Goal: Task Accomplishment & Management: Manage account settings

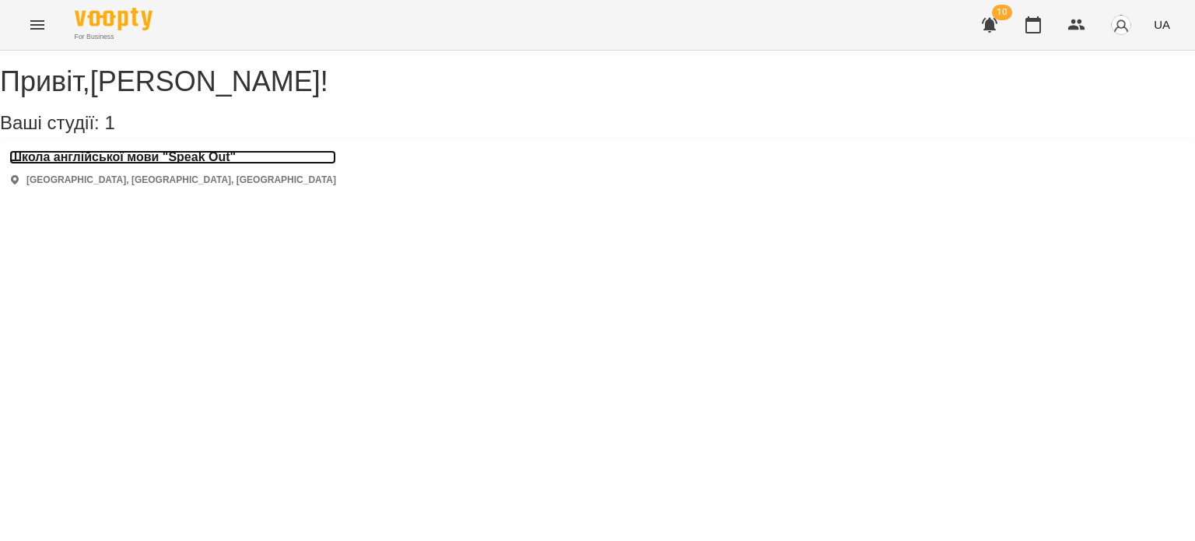
click at [162, 164] on h3 "Школа англійської мови "Speak Out"" at bounding box center [172, 157] width 327 height 14
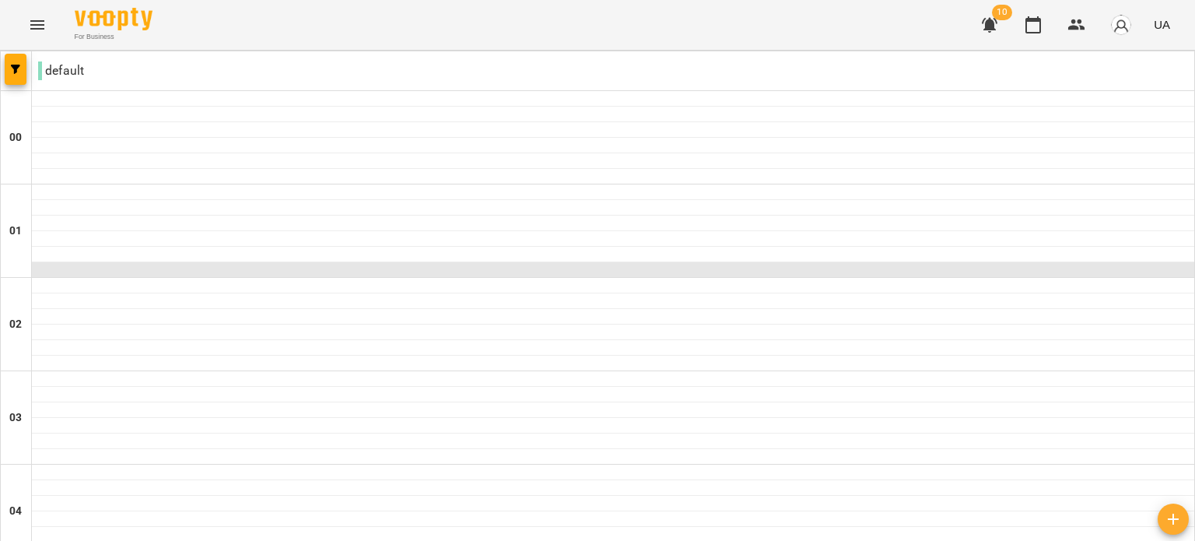
scroll to position [1535, 0]
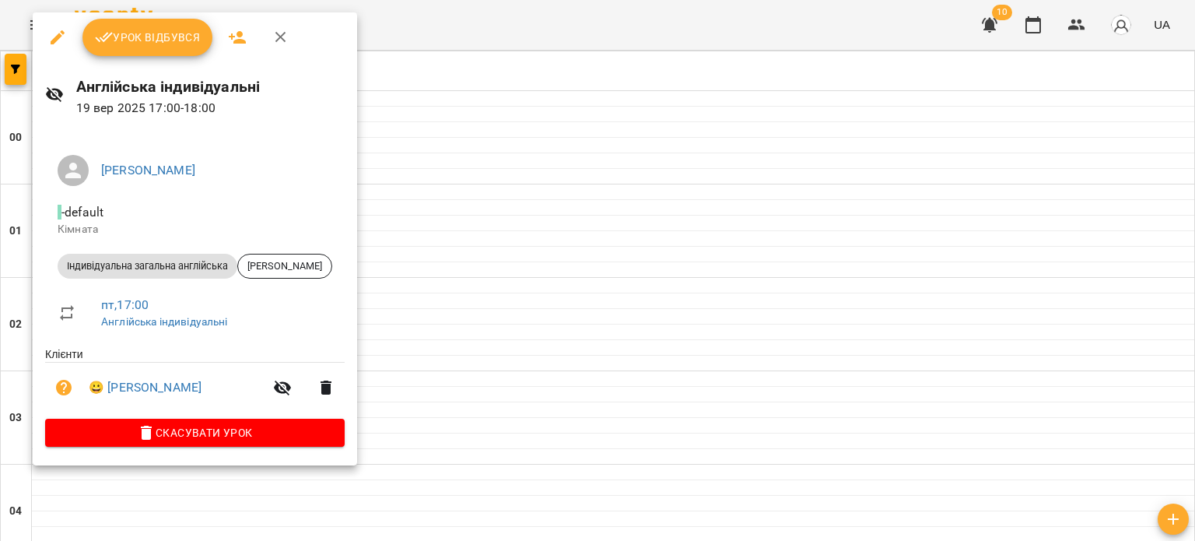
click at [252, 209] on span "- default" at bounding box center [195, 212] width 275 height 19
click at [153, 51] on button "Урок відбувся" at bounding box center [147, 37] width 131 height 37
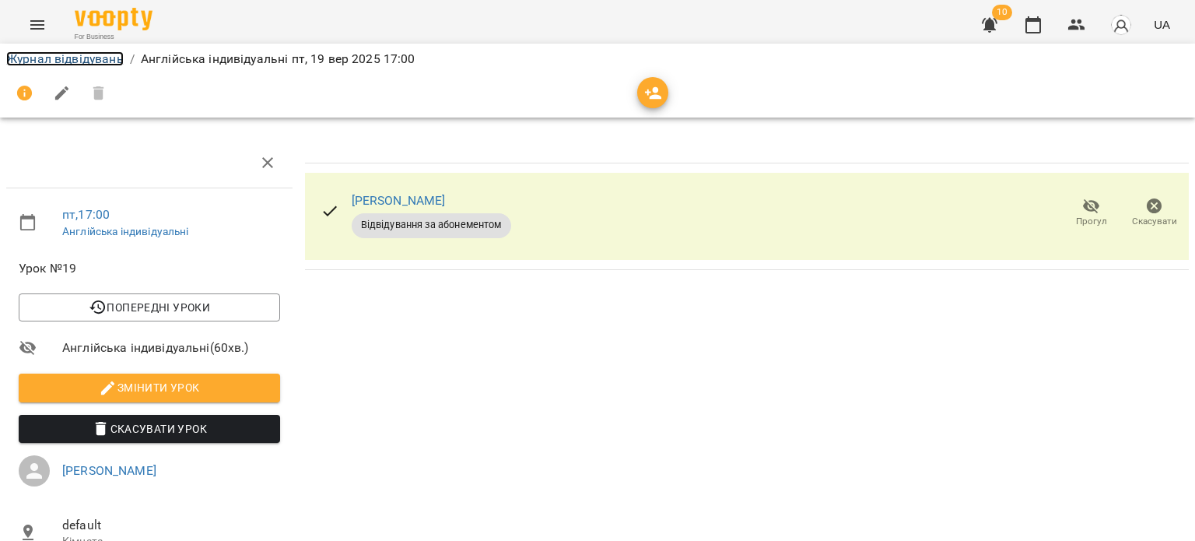
click at [84, 55] on link "Журнал відвідувань" at bounding box center [65, 58] width 118 height 15
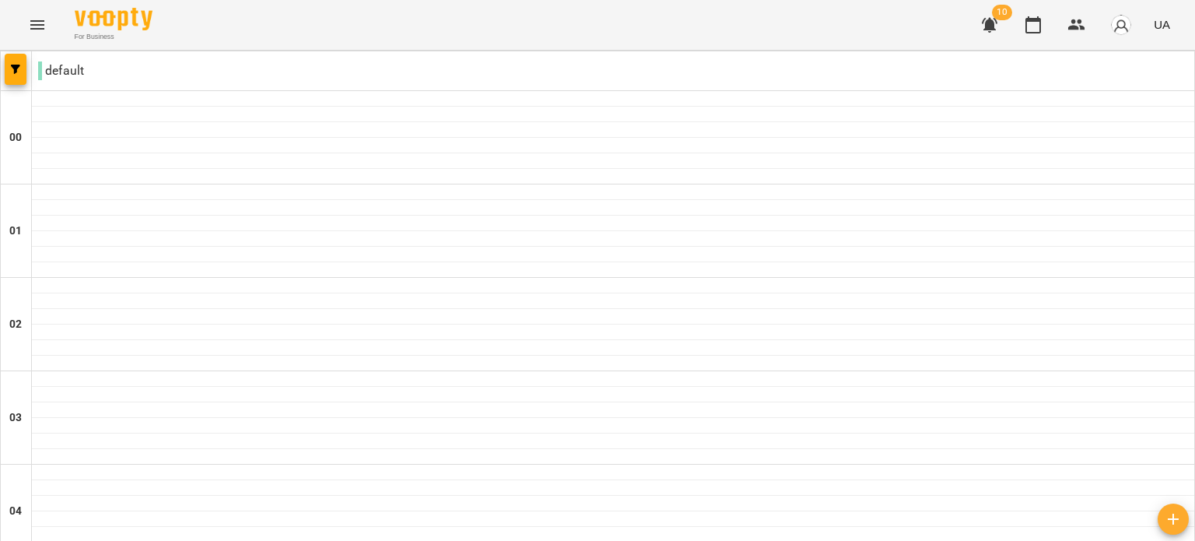
scroll to position [1556, 0]
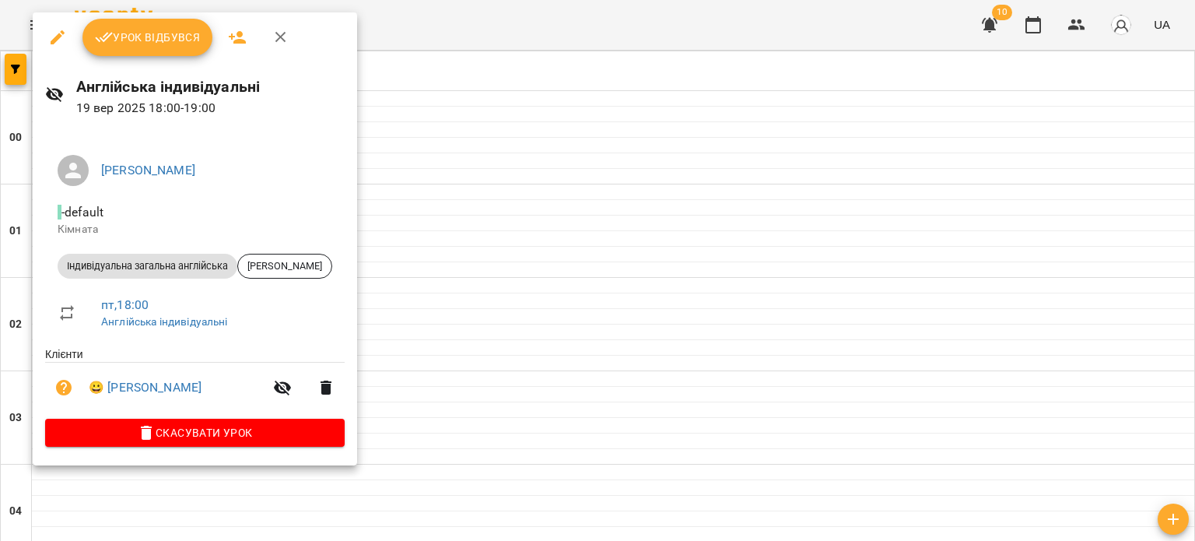
click at [194, 36] on span "Урок відбувся" at bounding box center [148, 37] width 106 height 19
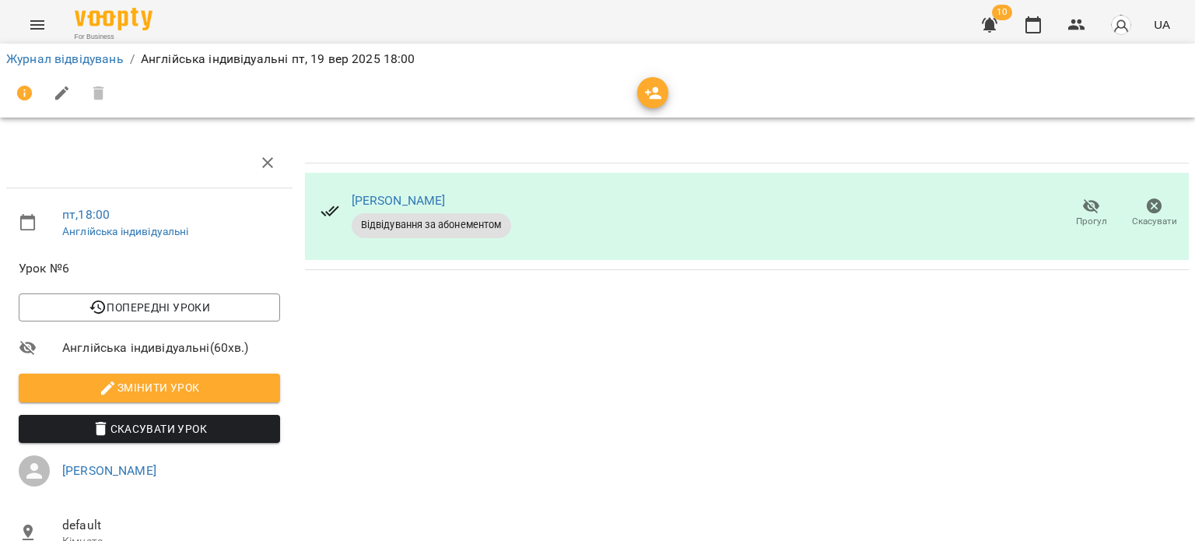
click at [110, 50] on li "Журнал відвідувань" at bounding box center [65, 59] width 118 height 19
click at [106, 56] on link "Журнал відвідувань" at bounding box center [65, 58] width 118 height 15
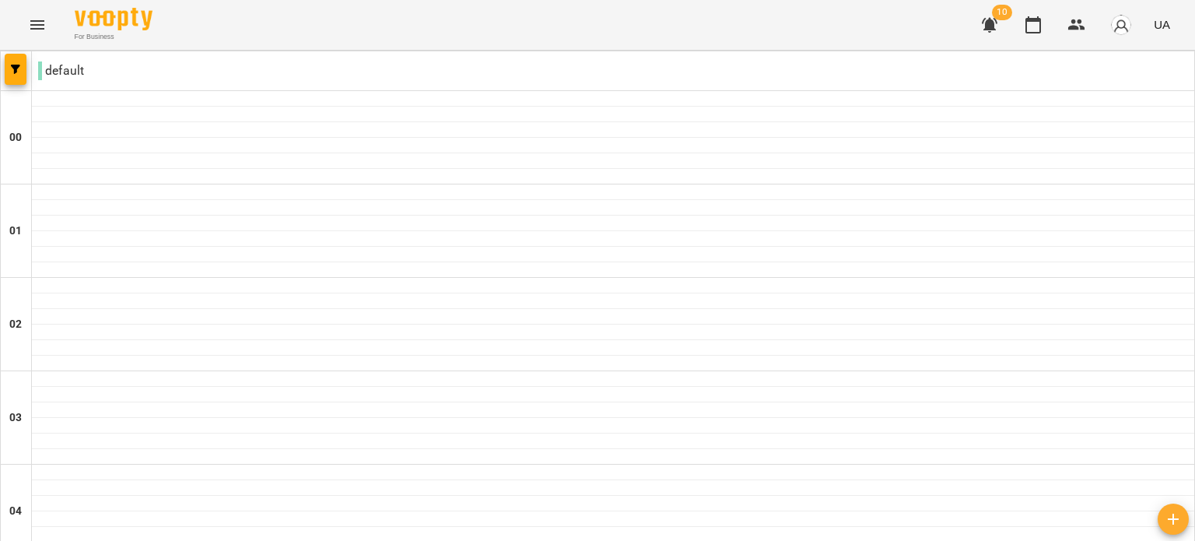
scroll to position [1667, 0]
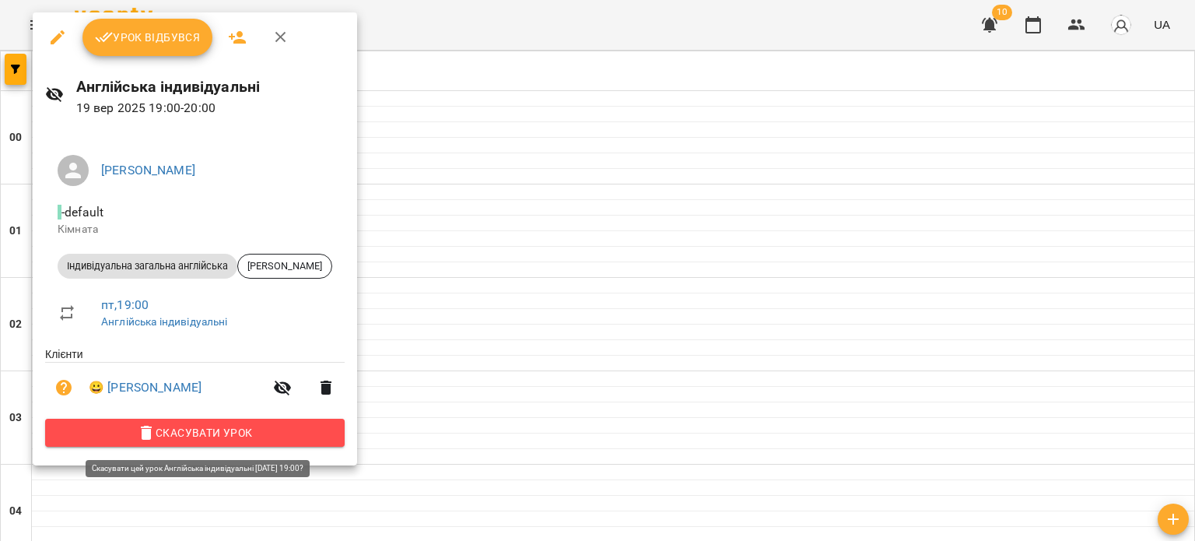
click at [242, 423] on button "Скасувати Урок" at bounding box center [195, 433] width 300 height 28
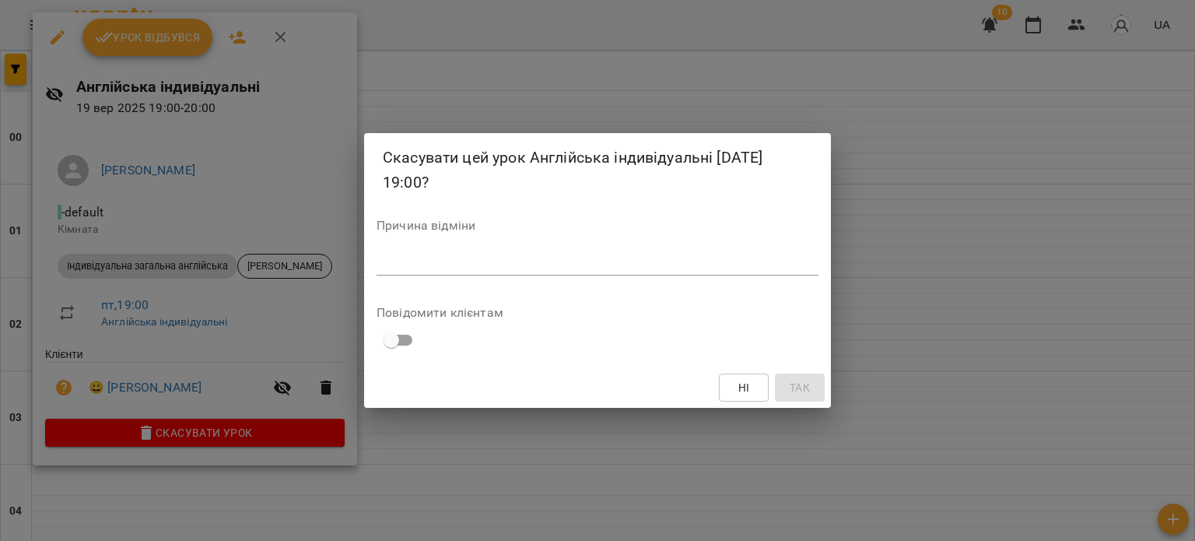
click at [464, 253] on div "*" at bounding box center [598, 263] width 442 height 25
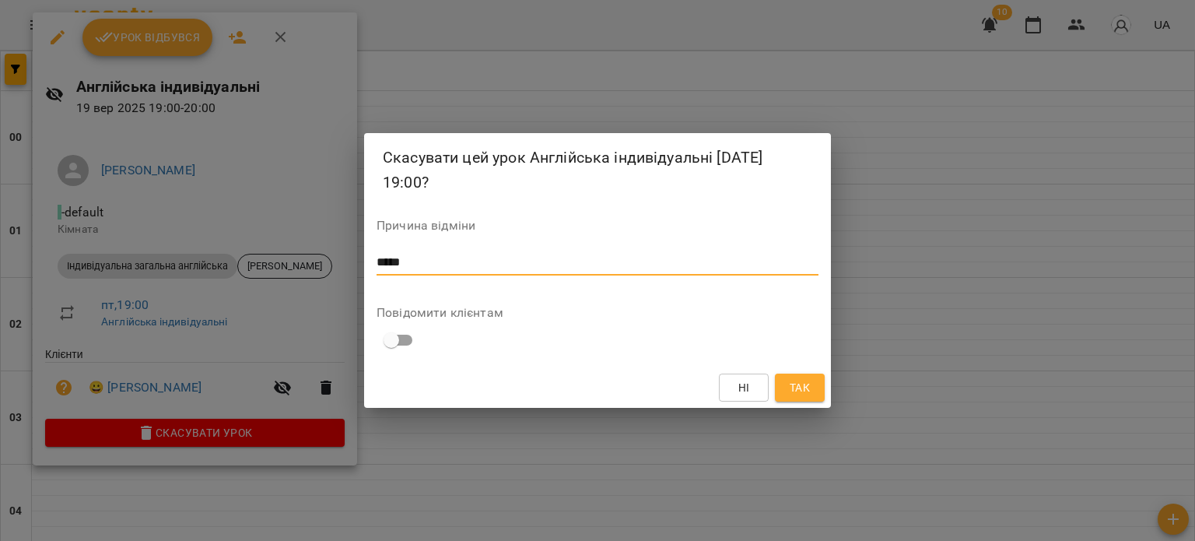
type textarea "*****"
click at [812, 395] on span "Так" at bounding box center [800, 387] width 25 height 19
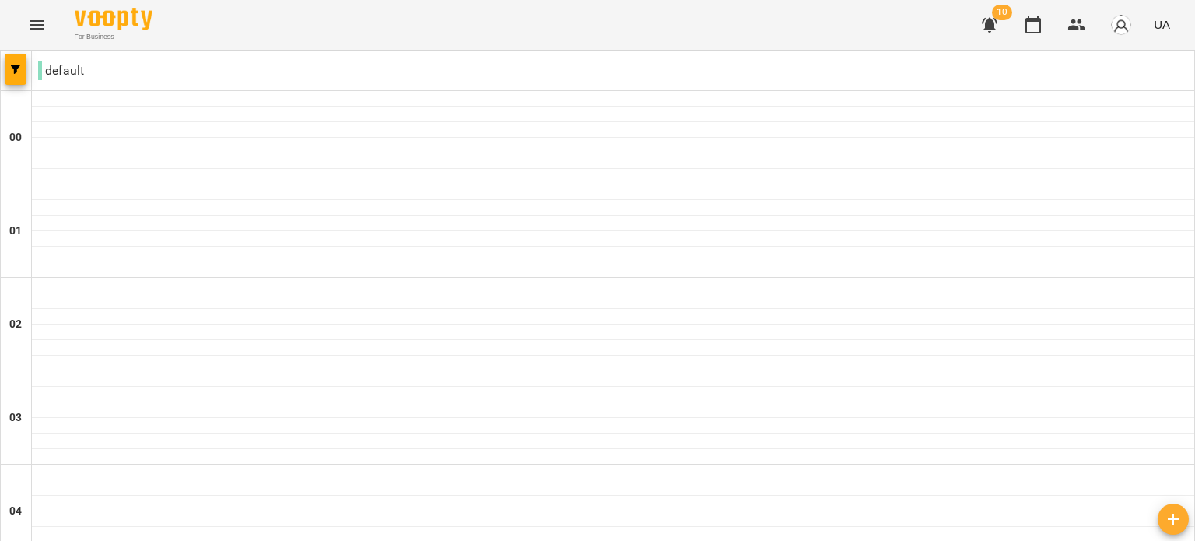
scroll to position [1426, 0]
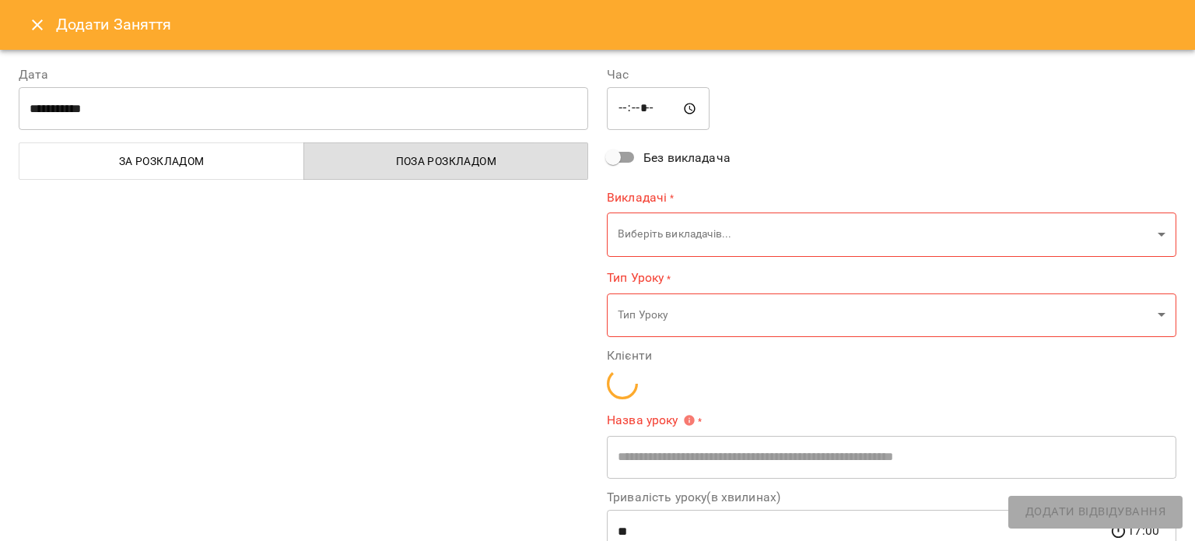
type input "**********"
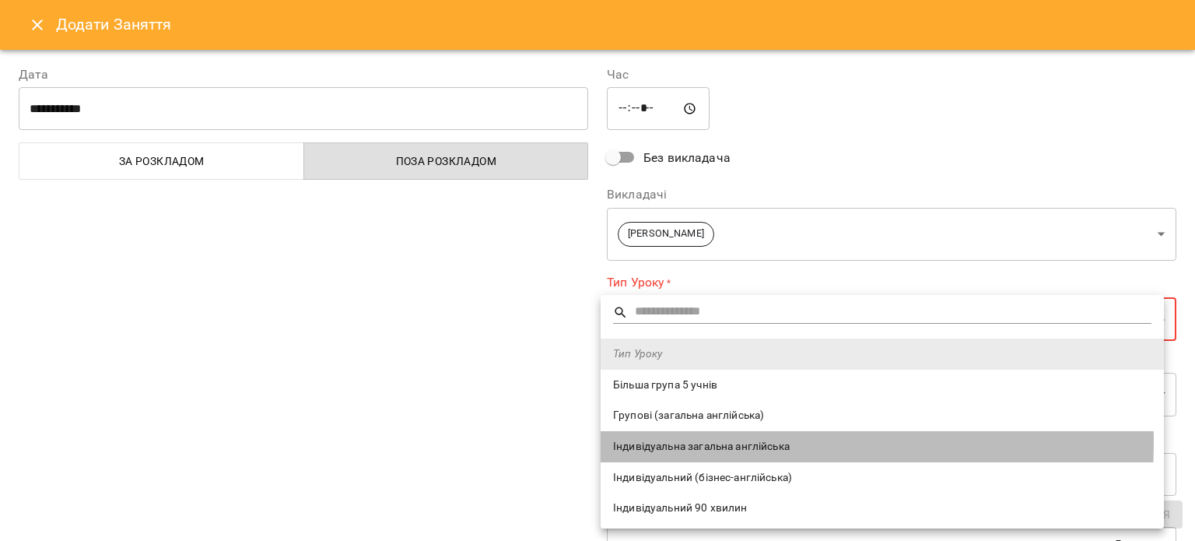
click at [640, 441] on span "Індивідуальна загальна англійська" at bounding box center [882, 447] width 539 height 16
type input "**********"
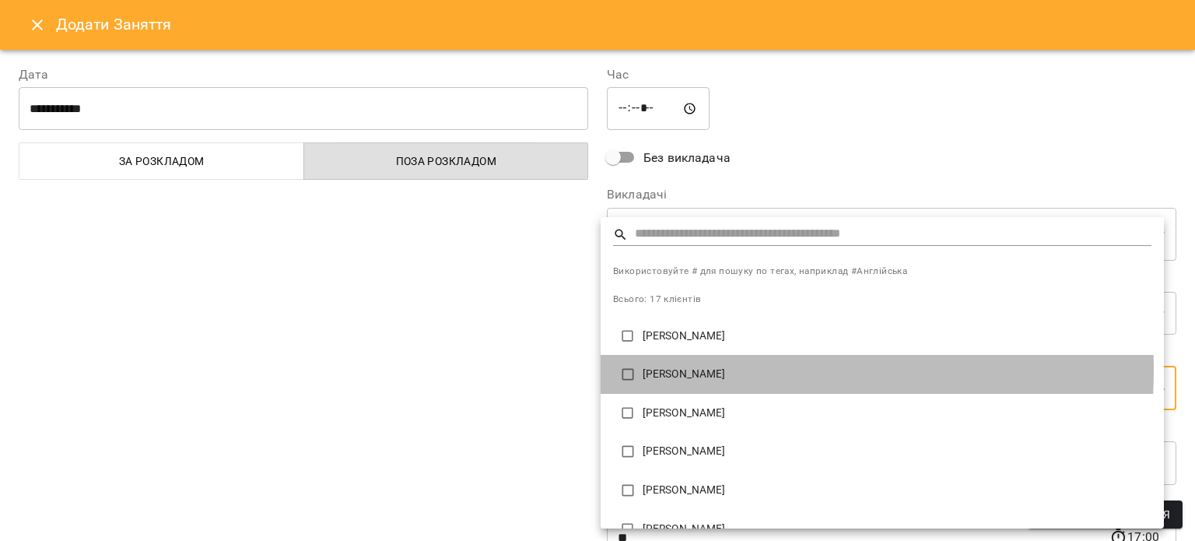
click at [673, 370] on p "[PERSON_NAME]" at bounding box center [897, 375] width 509 height 16
type input "**********"
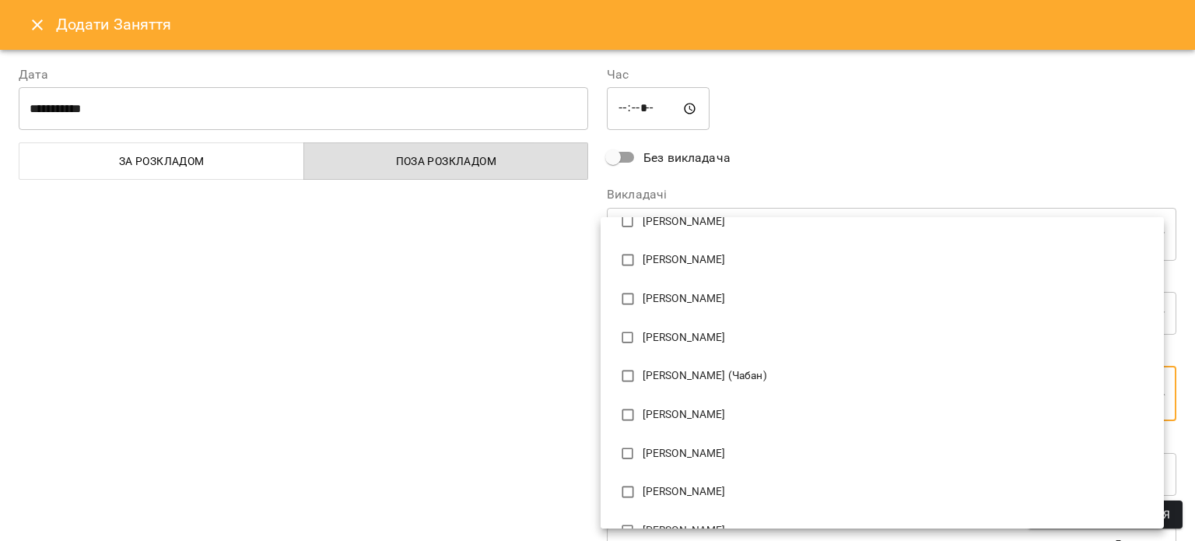
scroll to position [488, 0]
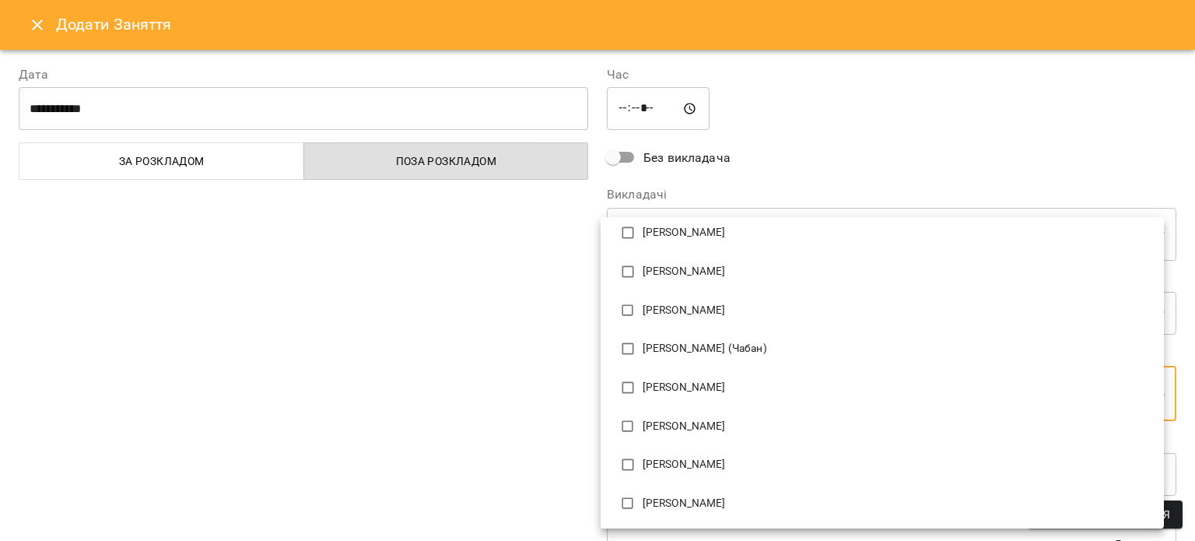
click at [454, 357] on div at bounding box center [597, 270] width 1195 height 541
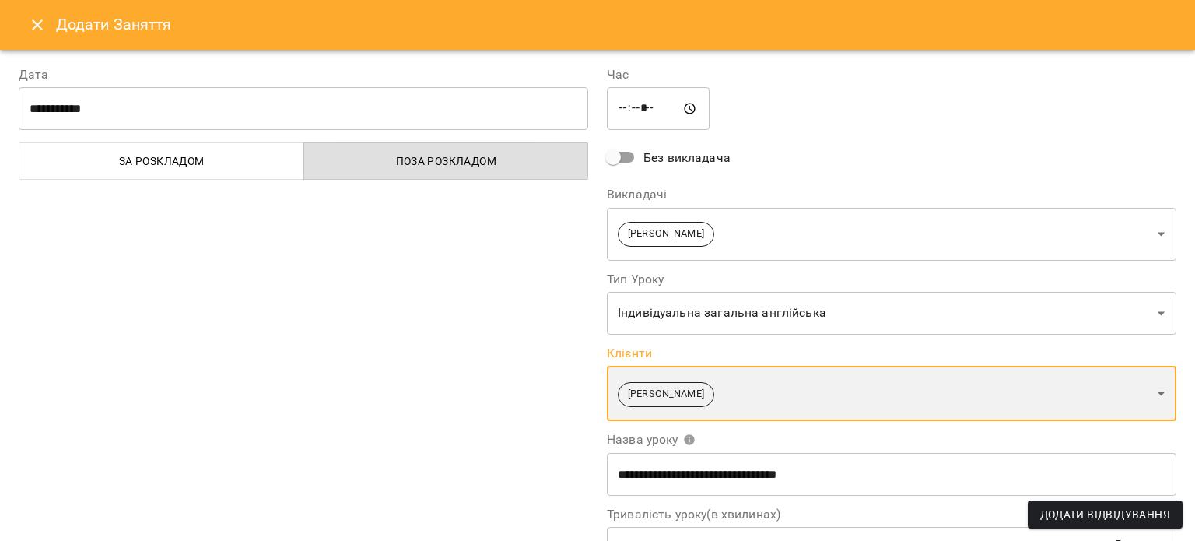
scroll to position [213, 0]
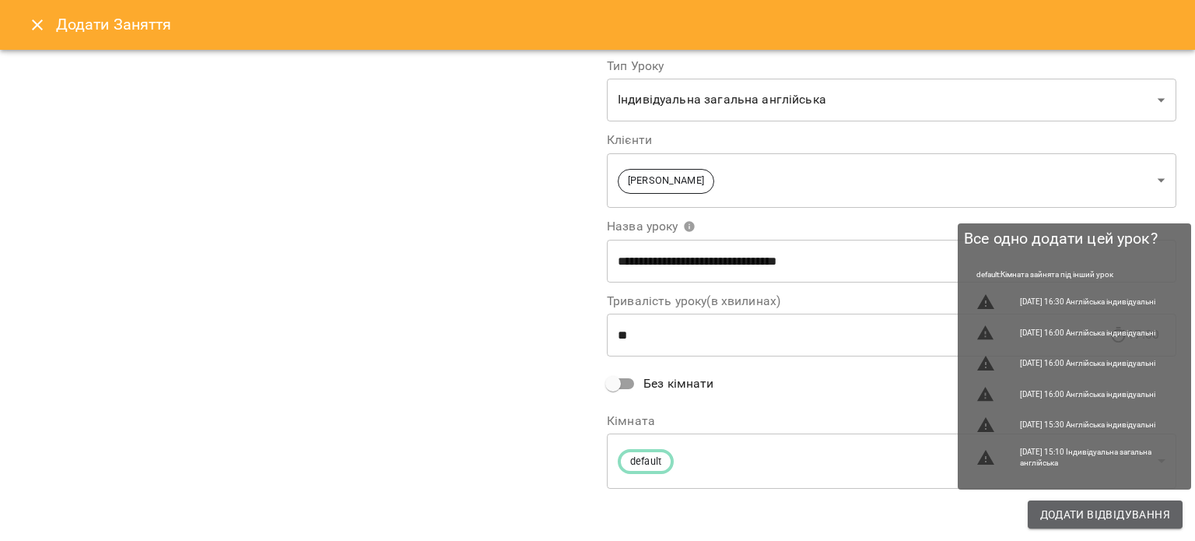
click at [1064, 507] on span "Додати Відвідування" at bounding box center [1105, 514] width 130 height 19
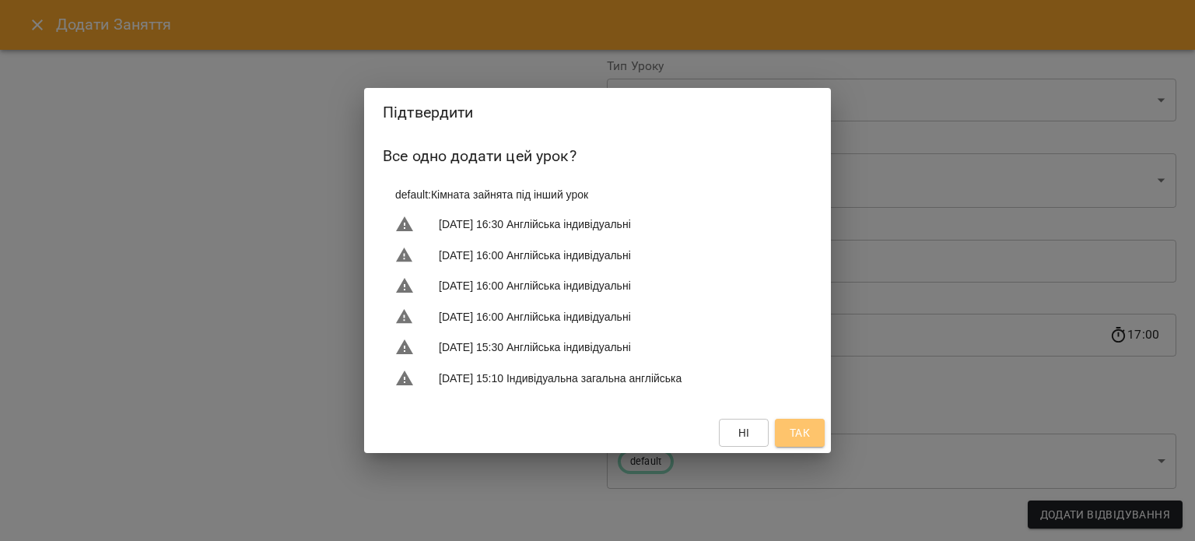
click at [811, 425] on span "Так" at bounding box center [800, 432] width 25 height 19
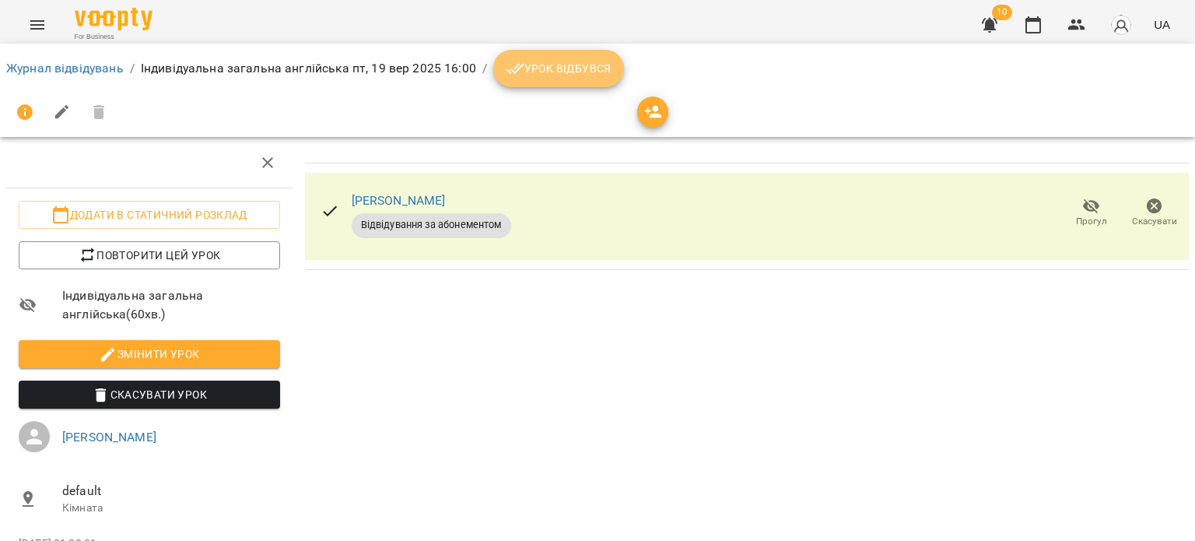
click at [552, 80] on button "Урок відбувся" at bounding box center [558, 68] width 131 height 37
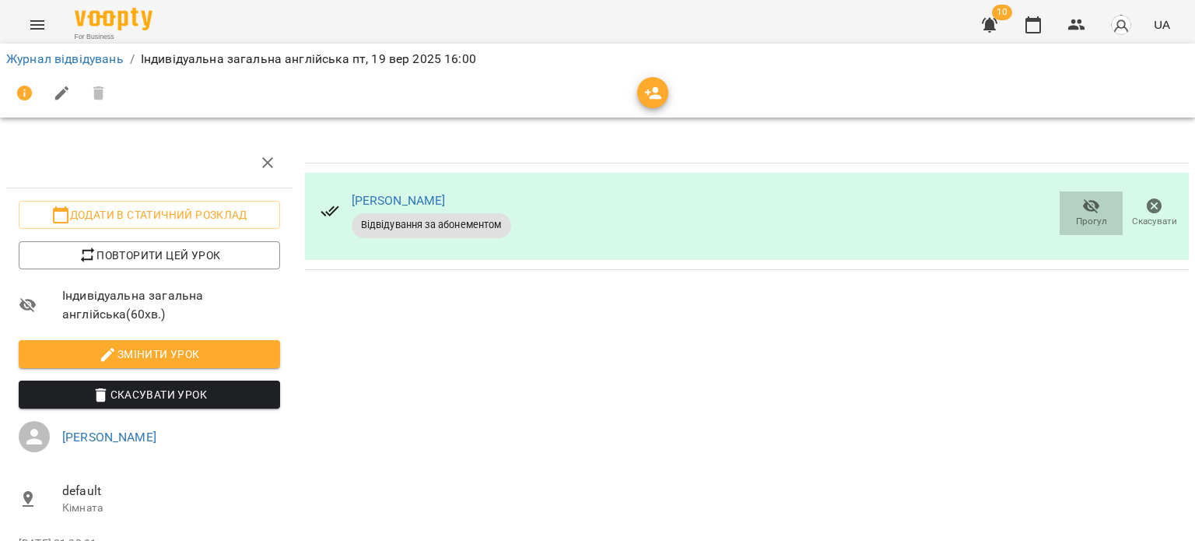
click at [1086, 217] on span "Прогул" at bounding box center [1091, 221] width 31 height 13
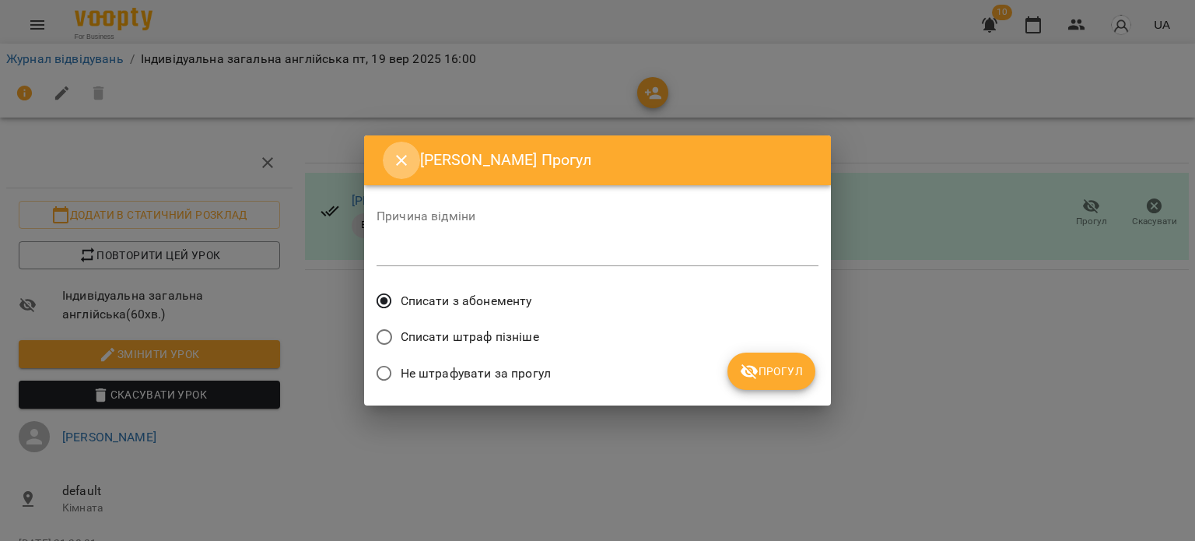
click at [399, 155] on icon "Close" at bounding box center [401, 160] width 19 height 19
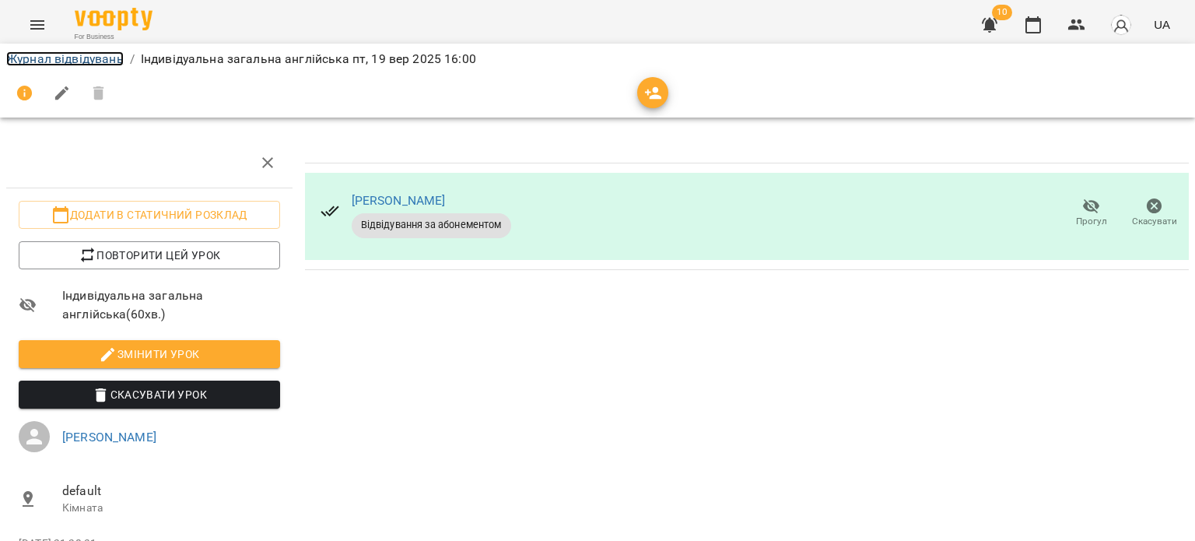
click at [65, 57] on link "Журнал відвідувань" at bounding box center [65, 58] width 118 height 15
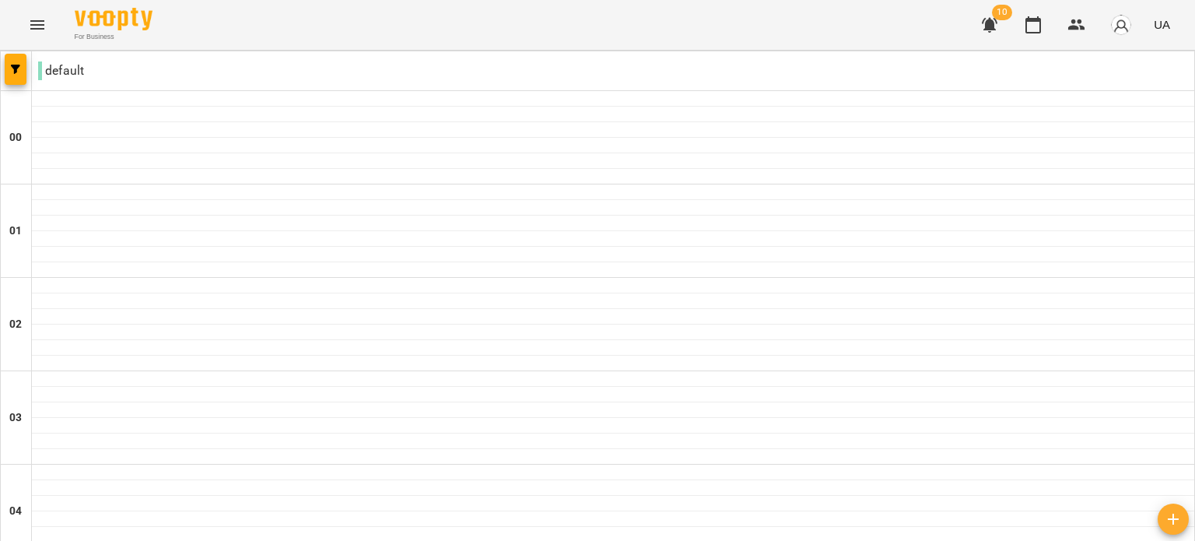
scroll to position [1472, 0]
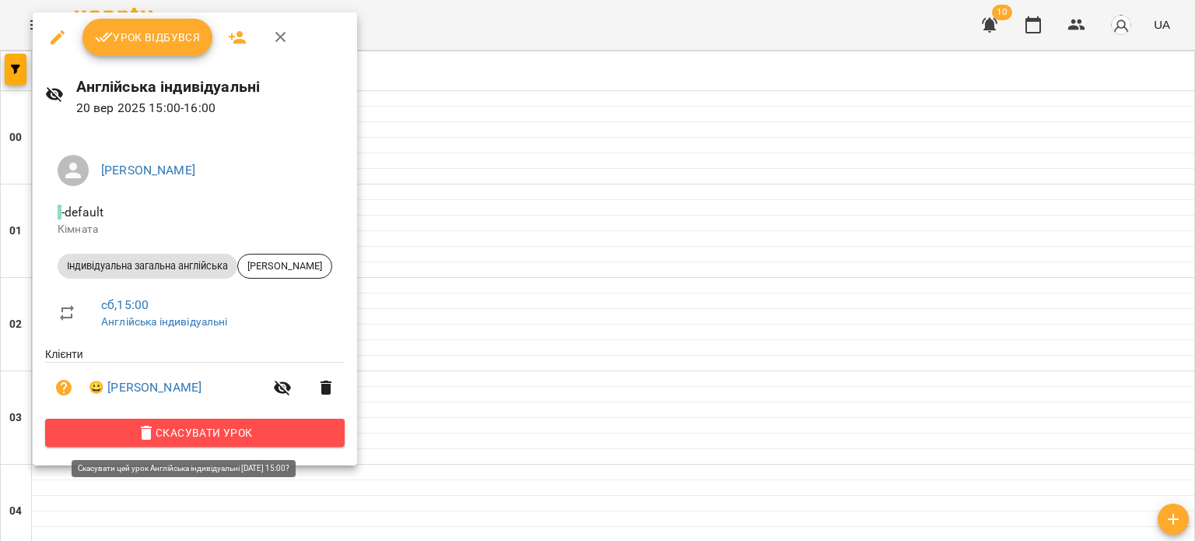
click at [216, 426] on span "Скасувати Урок" at bounding box center [195, 432] width 275 height 19
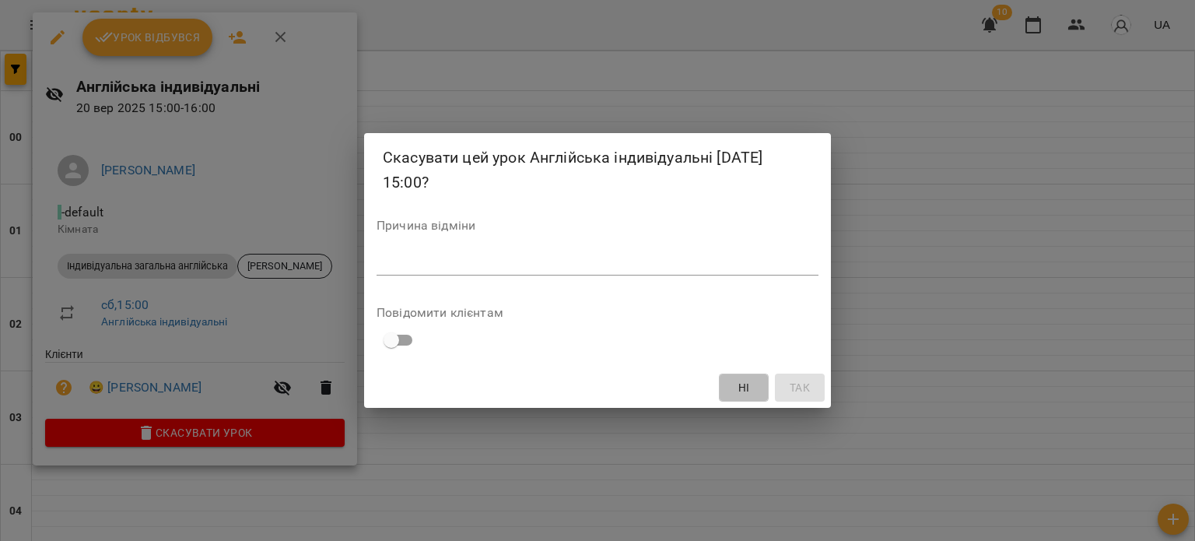
click at [757, 394] on button "Ні" at bounding box center [744, 388] width 50 height 28
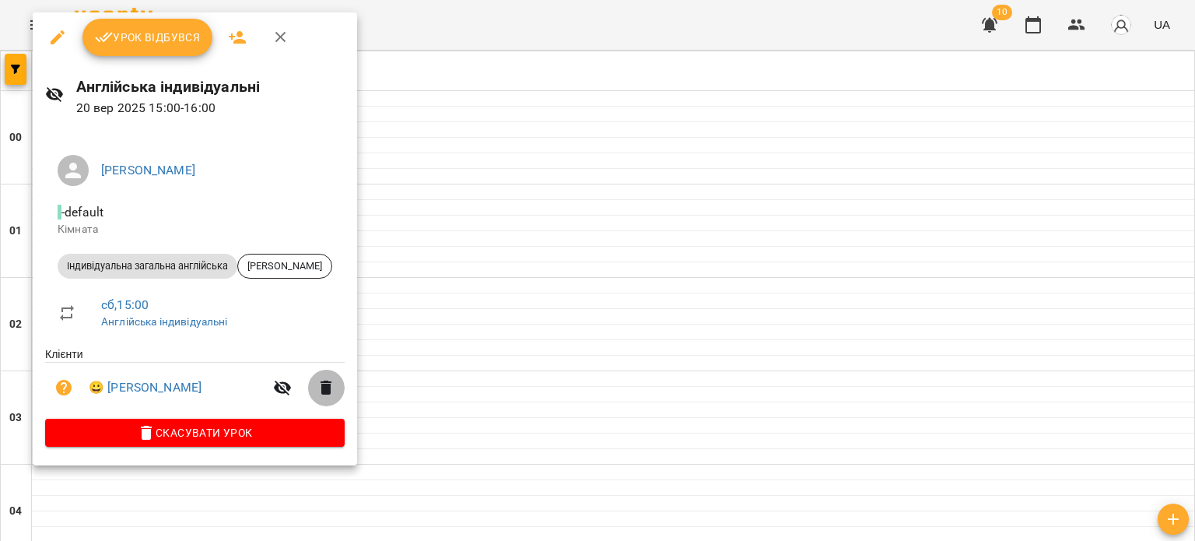
click at [320, 388] on icon "button" at bounding box center [326, 387] width 19 height 19
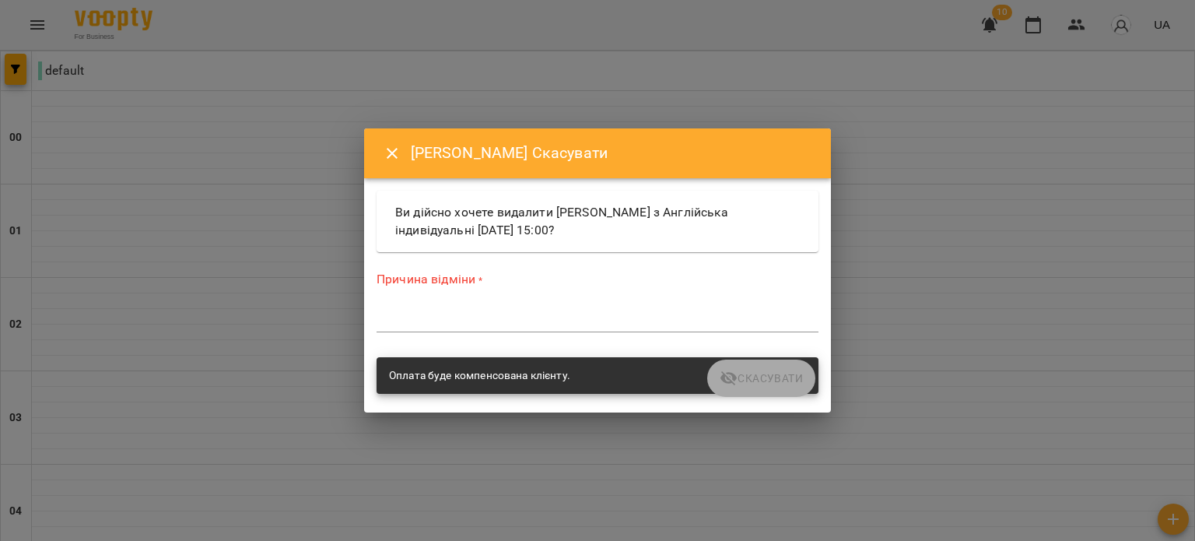
click at [641, 304] on div "Причина відміни * *" at bounding box center [598, 305] width 442 height 68
click at [632, 324] on textarea at bounding box center [598, 319] width 442 height 15
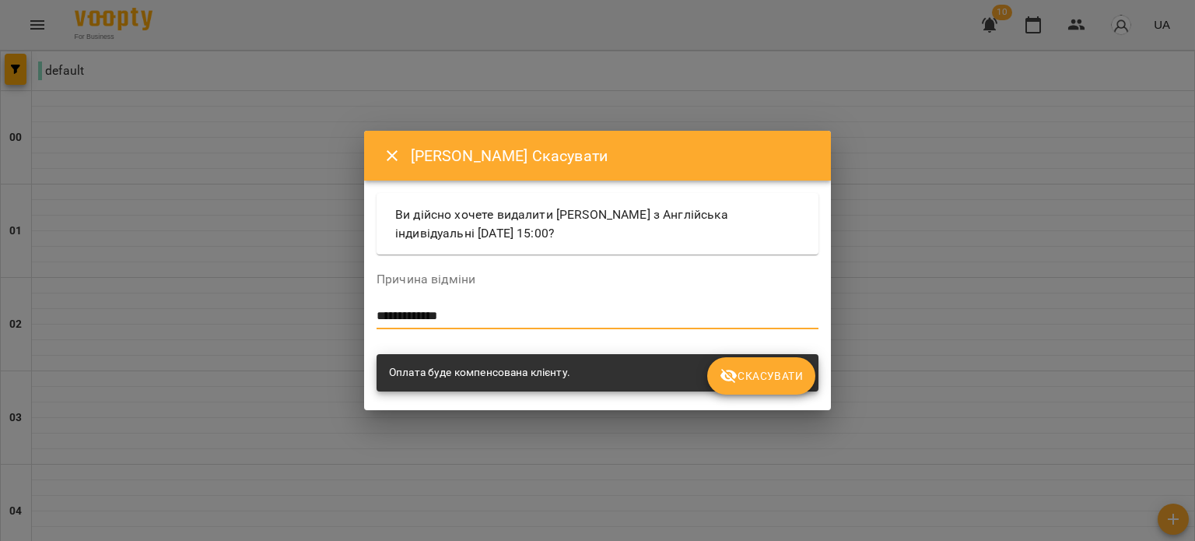
type textarea "**********"
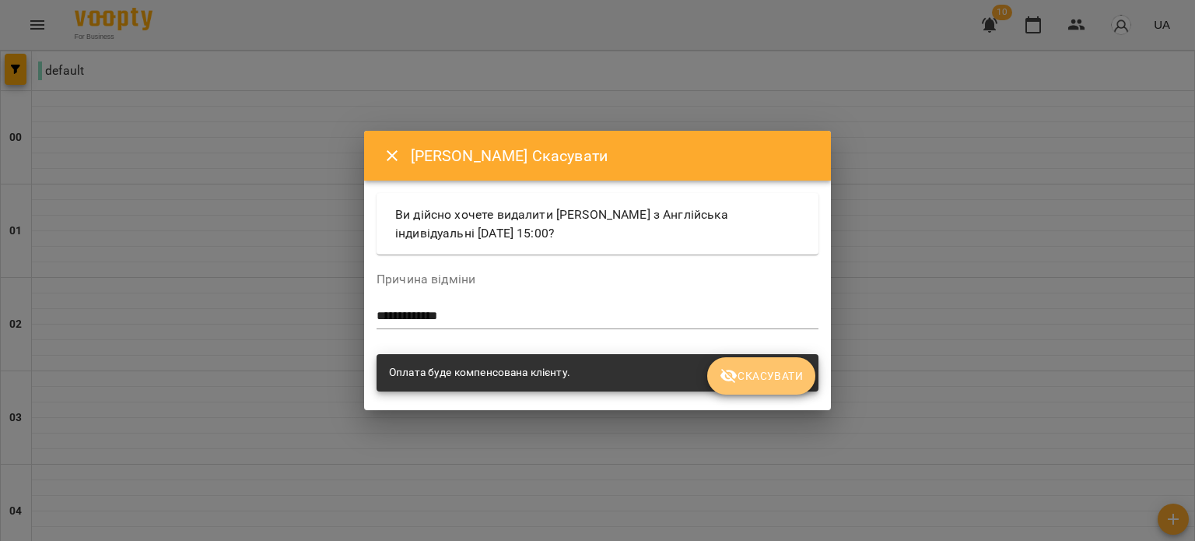
click at [761, 377] on span "Скасувати" at bounding box center [761, 376] width 83 height 19
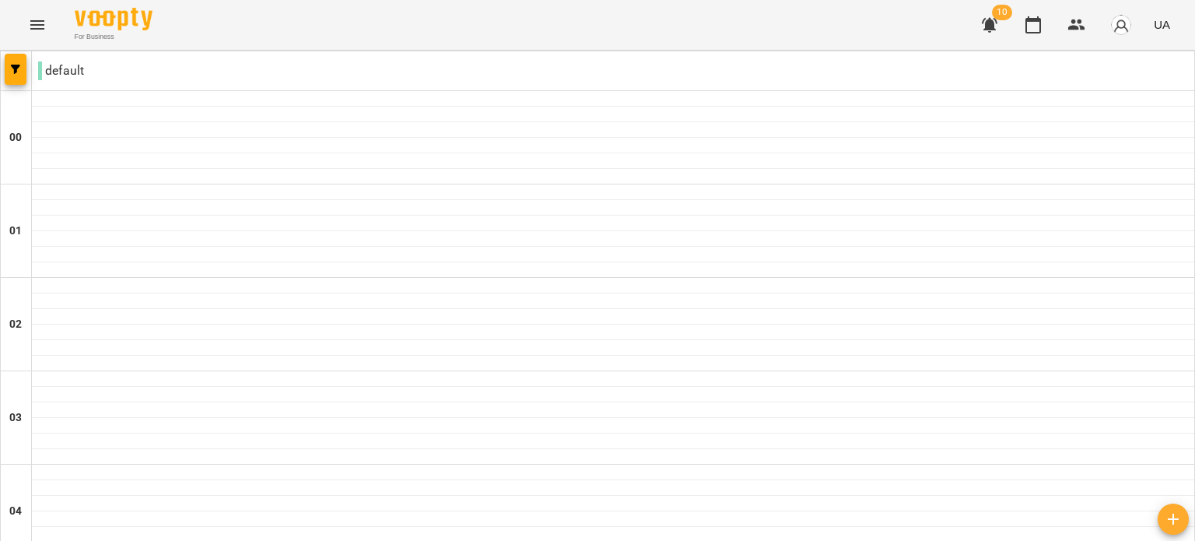
scroll to position [1801, 0]
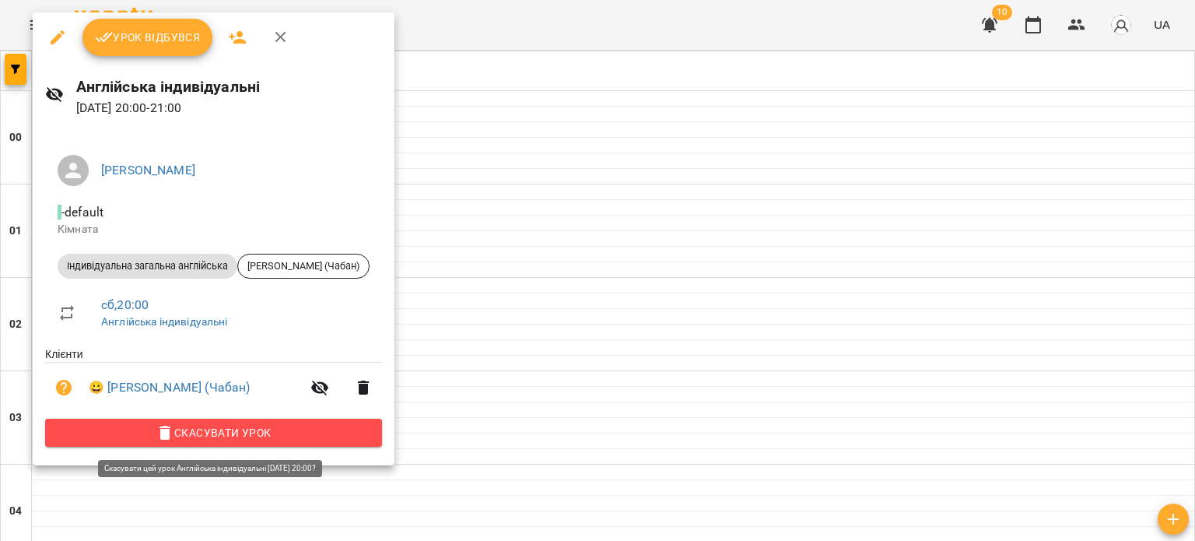
click at [309, 433] on span "Скасувати Урок" at bounding box center [214, 432] width 312 height 19
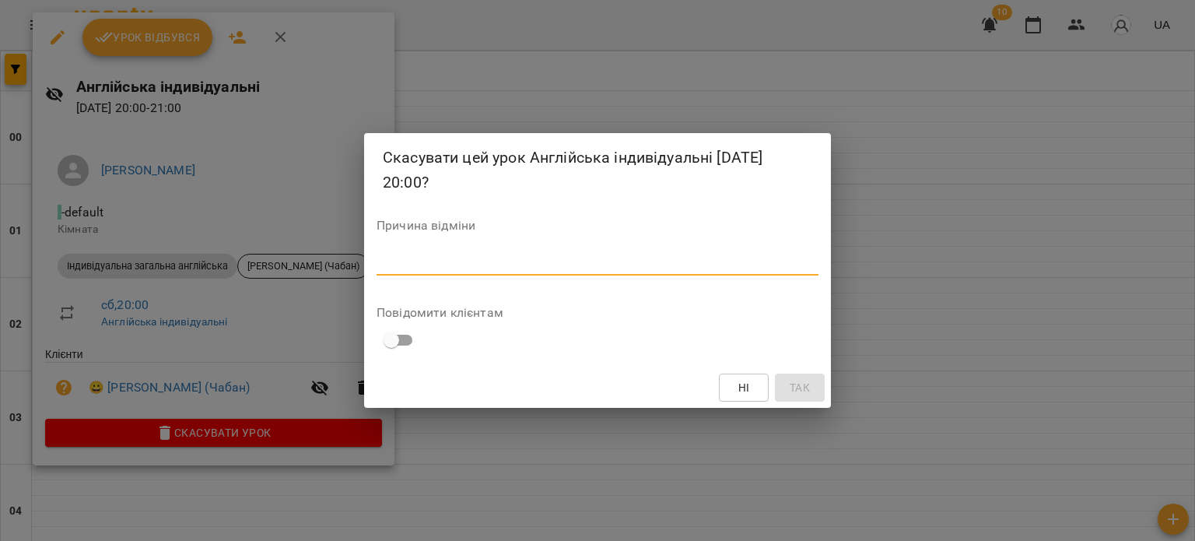
click at [454, 259] on textarea at bounding box center [598, 262] width 442 height 15
type textarea "**********"
click at [802, 393] on span "Так" at bounding box center [800, 387] width 20 height 19
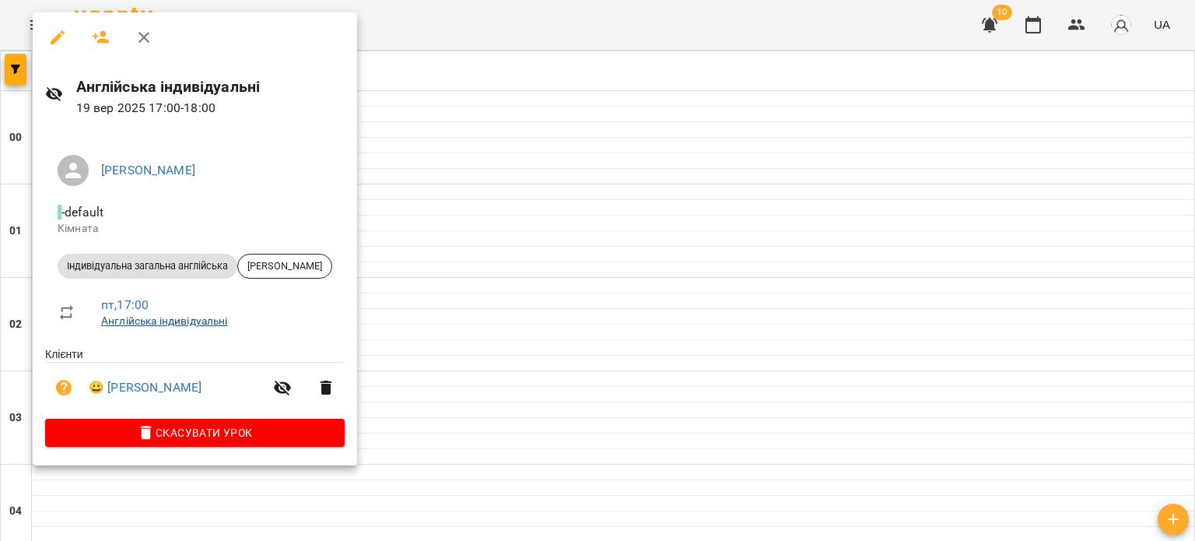
click at [131, 324] on link "Англійська індивідуальні" at bounding box center [164, 320] width 127 height 12
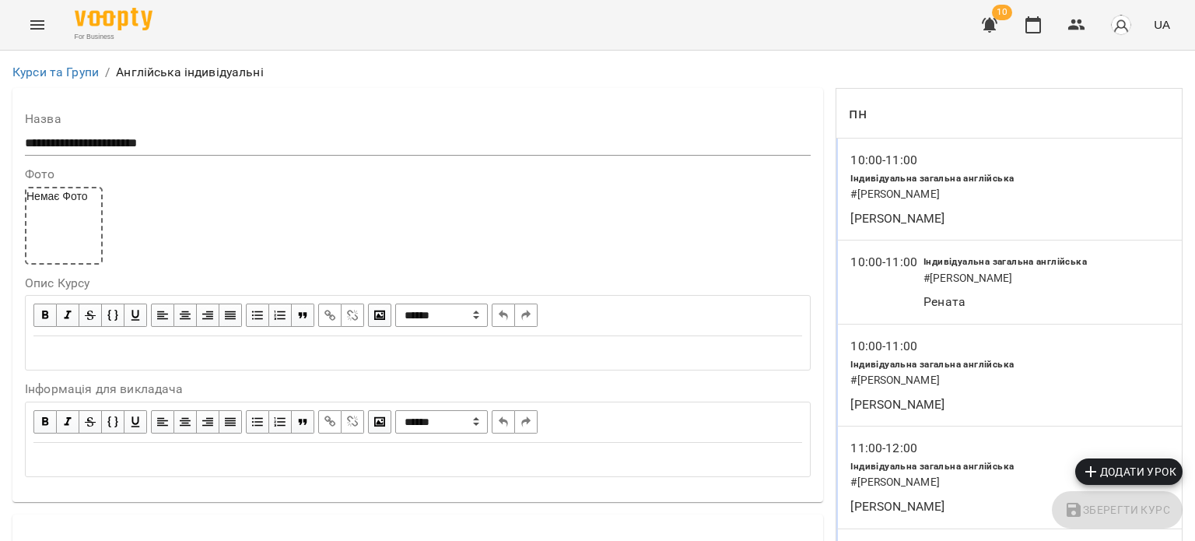
scroll to position [9344, 0]
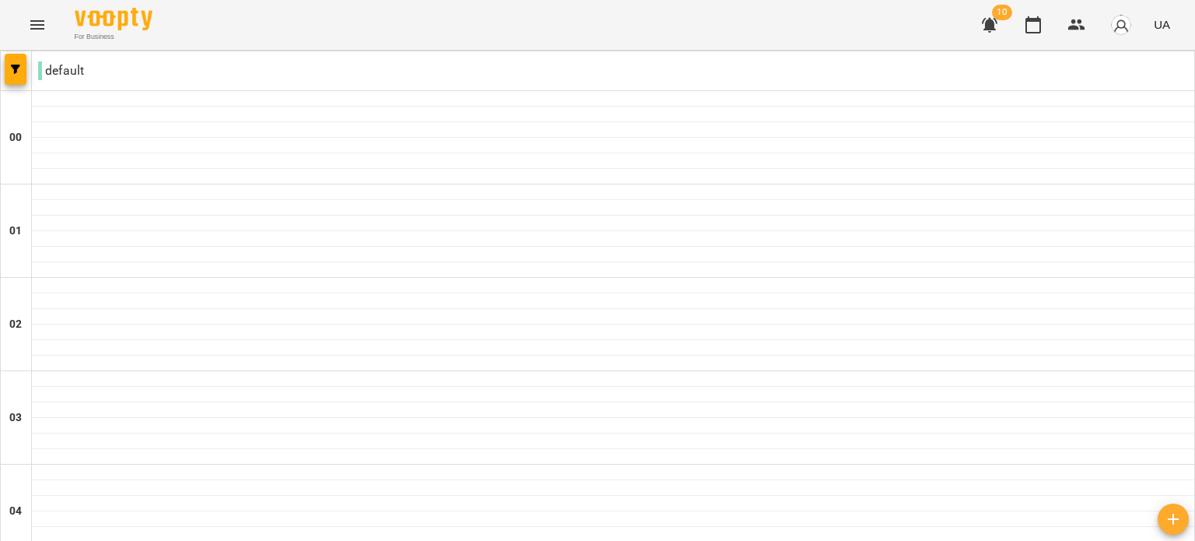
scroll to position [1541, 0]
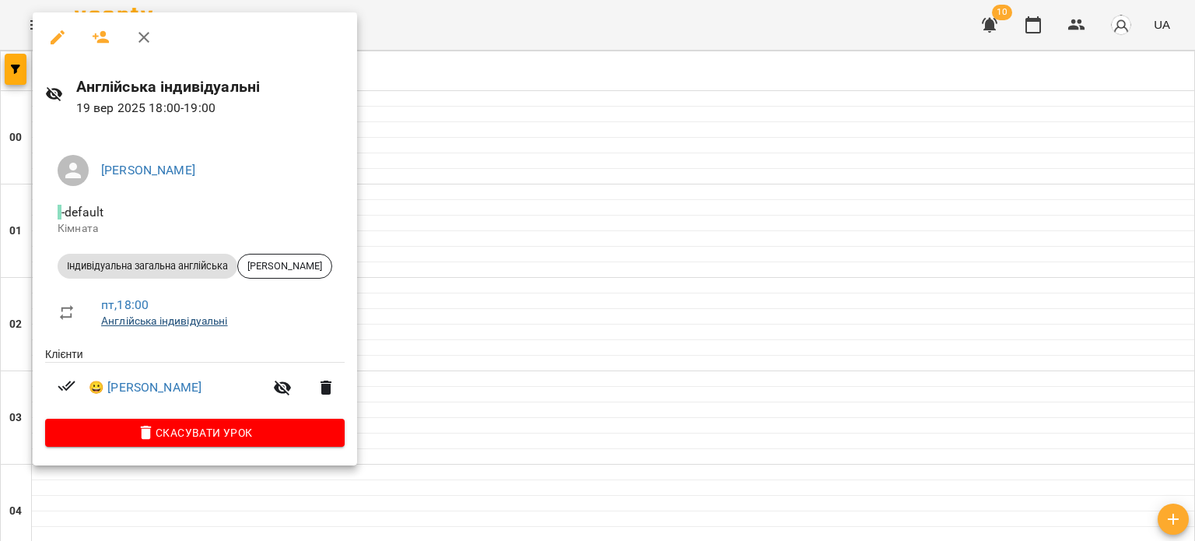
click at [195, 317] on link "Англійська індивідуальні" at bounding box center [164, 320] width 127 height 12
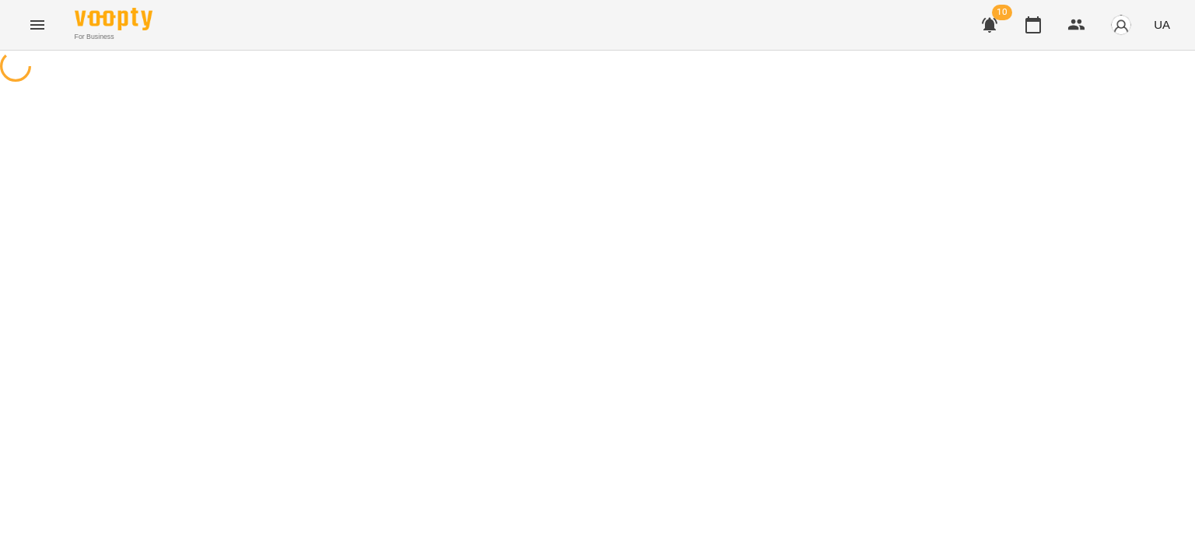
click at [195, 86] on div at bounding box center [597, 68] width 1195 height 35
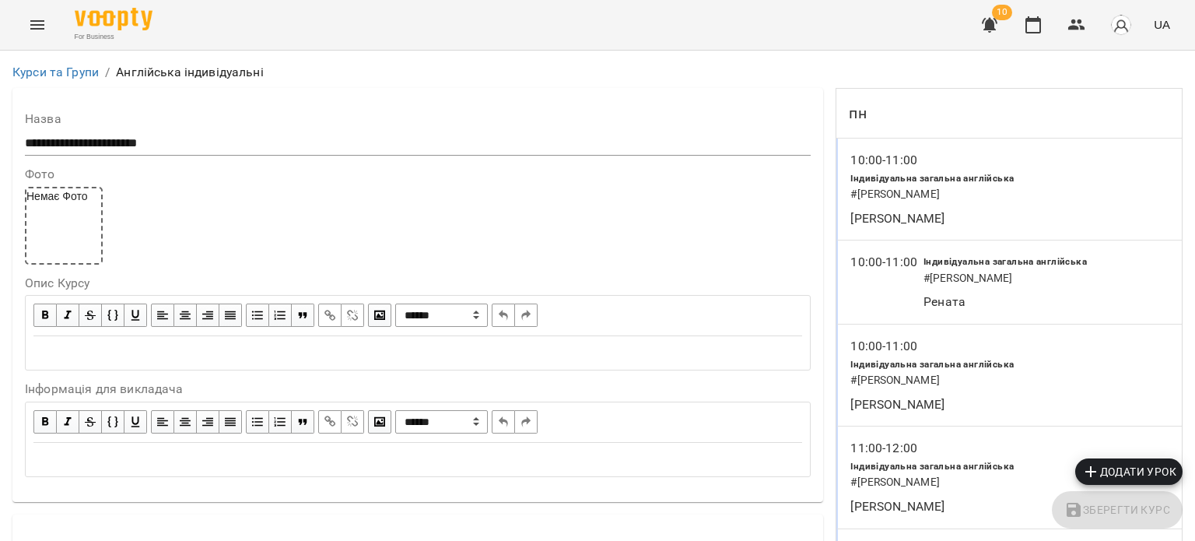
scroll to position [29168, 0]
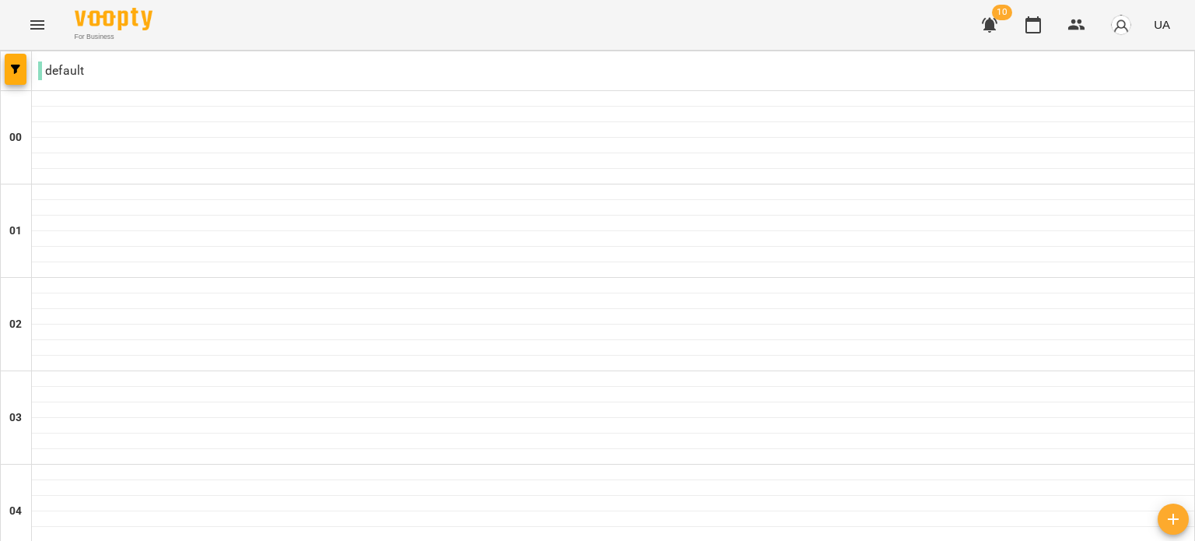
type input "**********"
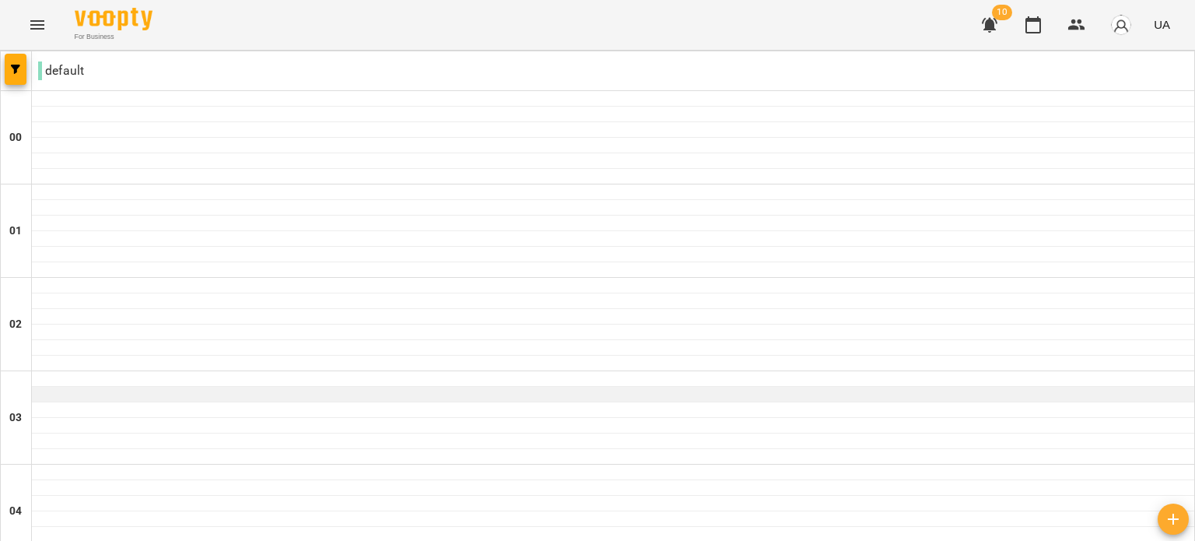
scroll to position [1801, 0]
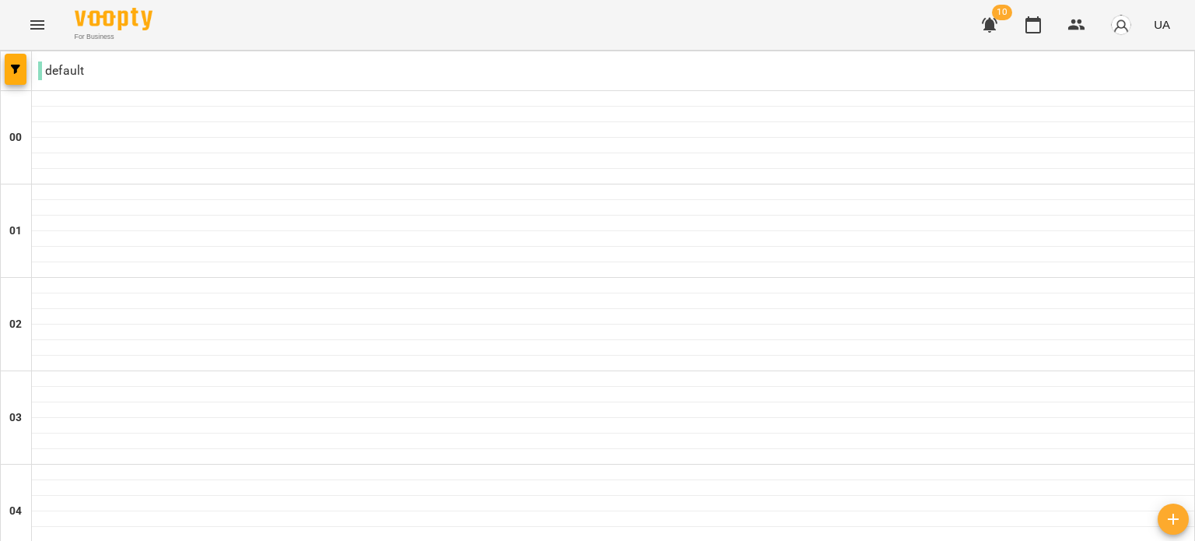
scroll to position [1739, 0]
